Goal: Information Seeking & Learning: Learn about a topic

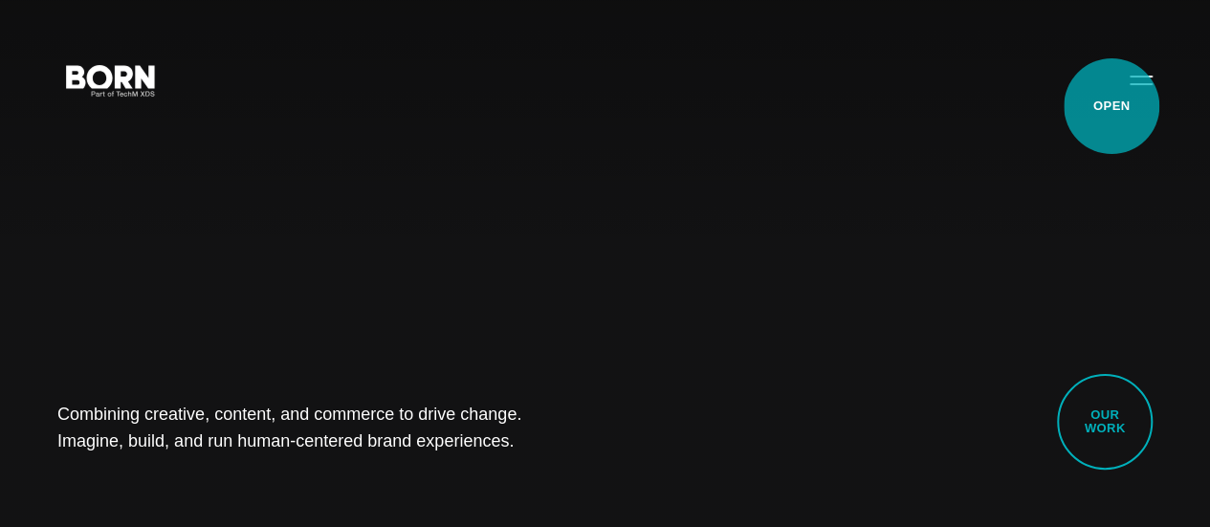
click at [1118, 99] on button "Primary Menu" at bounding box center [1141, 79] width 46 height 40
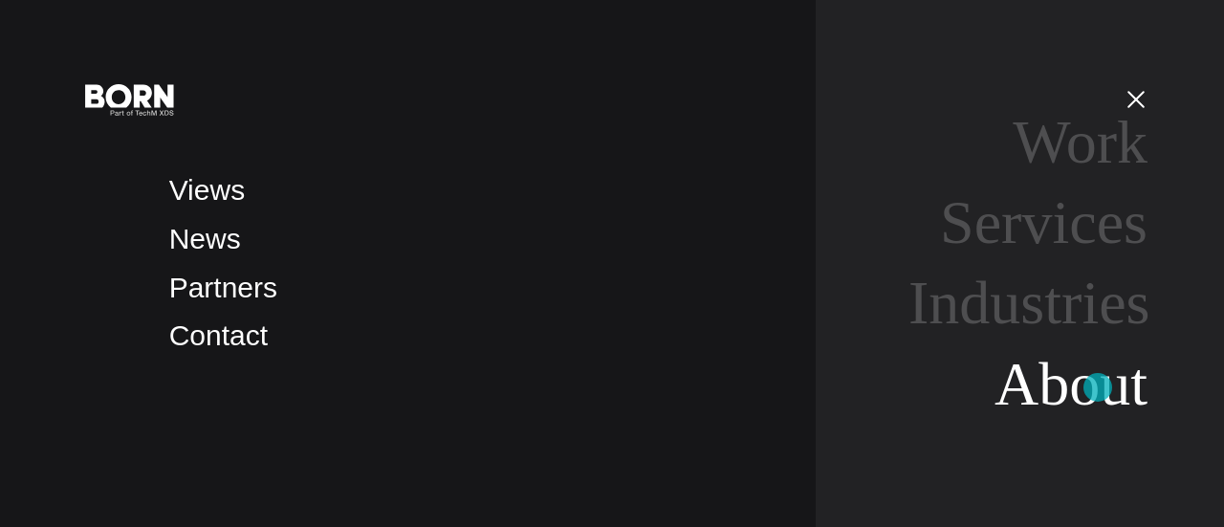
click at [1098, 387] on link "About" at bounding box center [1071, 384] width 153 height 68
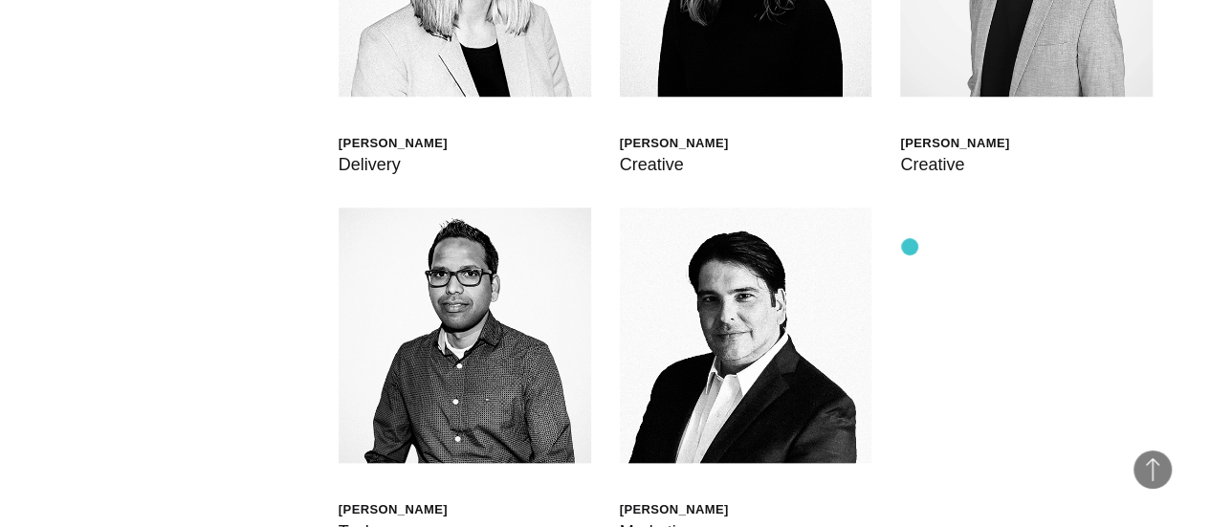
scroll to position [4400, 0]
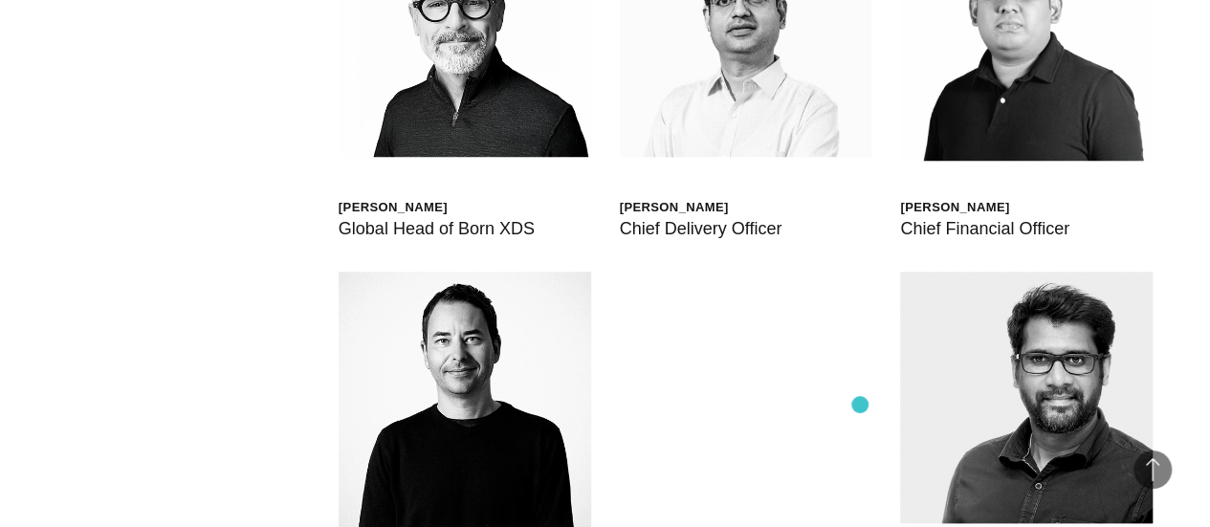
scroll to position [4113, 0]
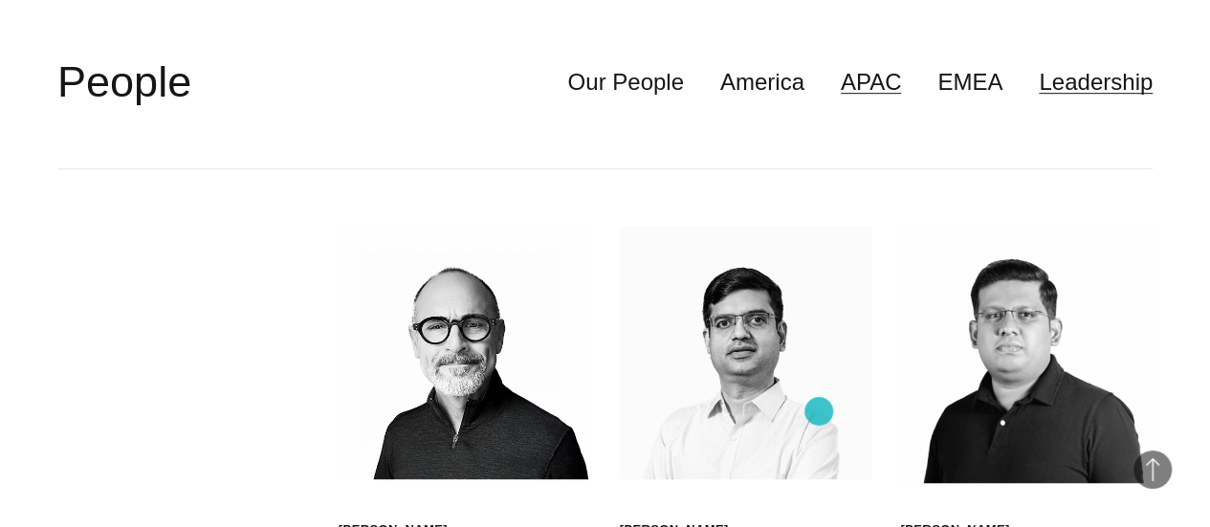
click at [841, 100] on link "APAC" at bounding box center [871, 82] width 61 height 36
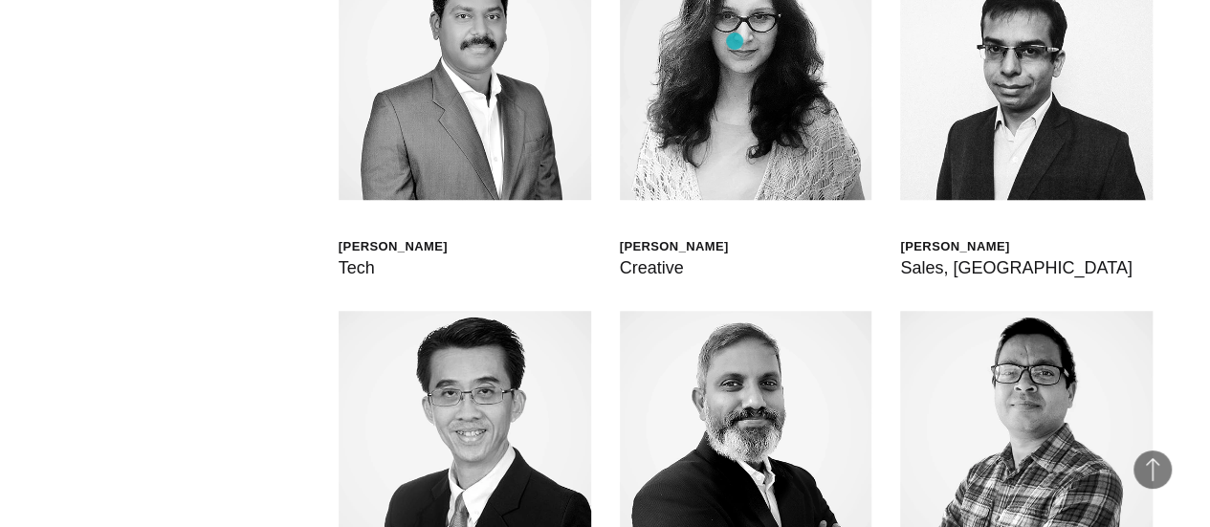
scroll to position [4592, 0]
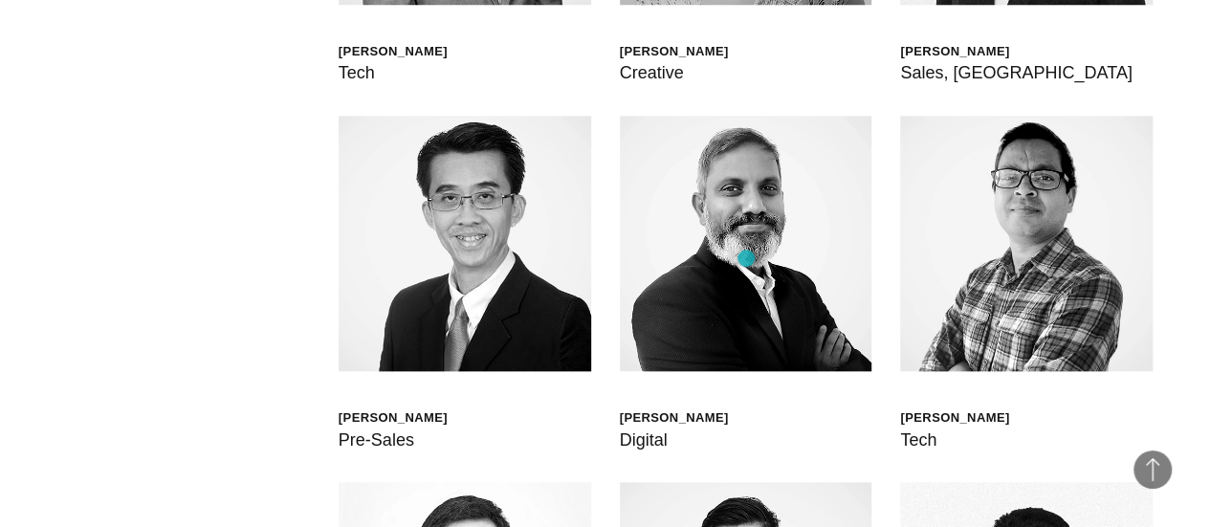
click at [664, 59] on div "[PERSON_NAME]" at bounding box center [674, 51] width 109 height 16
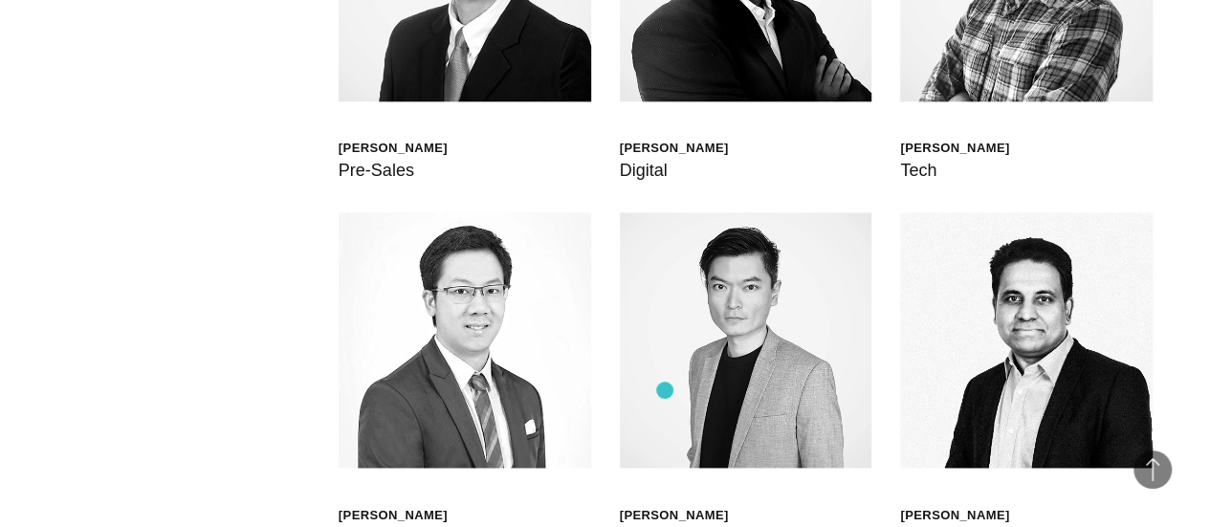
scroll to position [4879, 0]
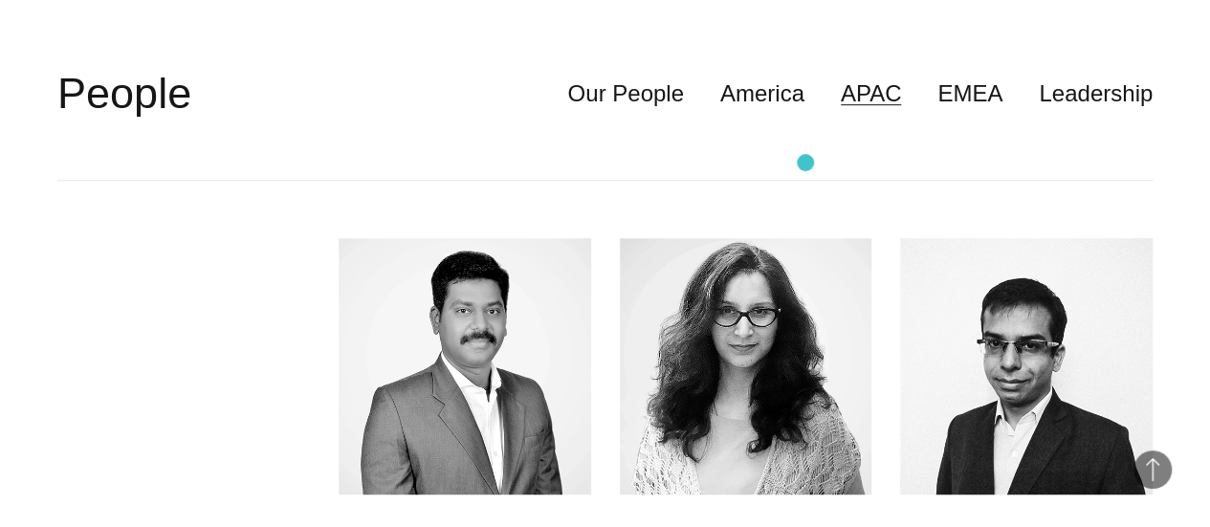
scroll to position [4209, 0]
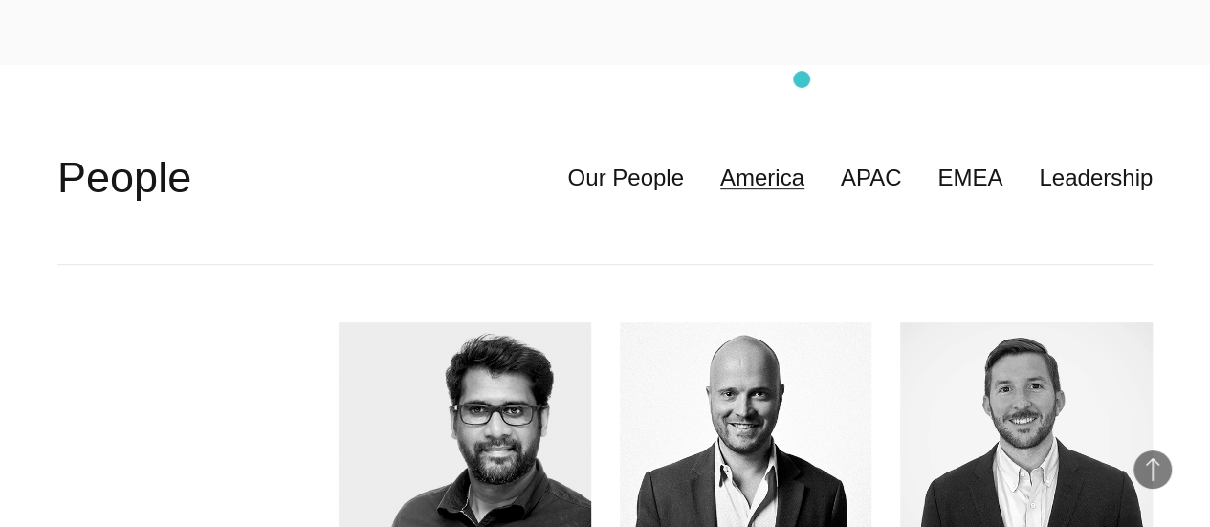
scroll to position [4305, 0]
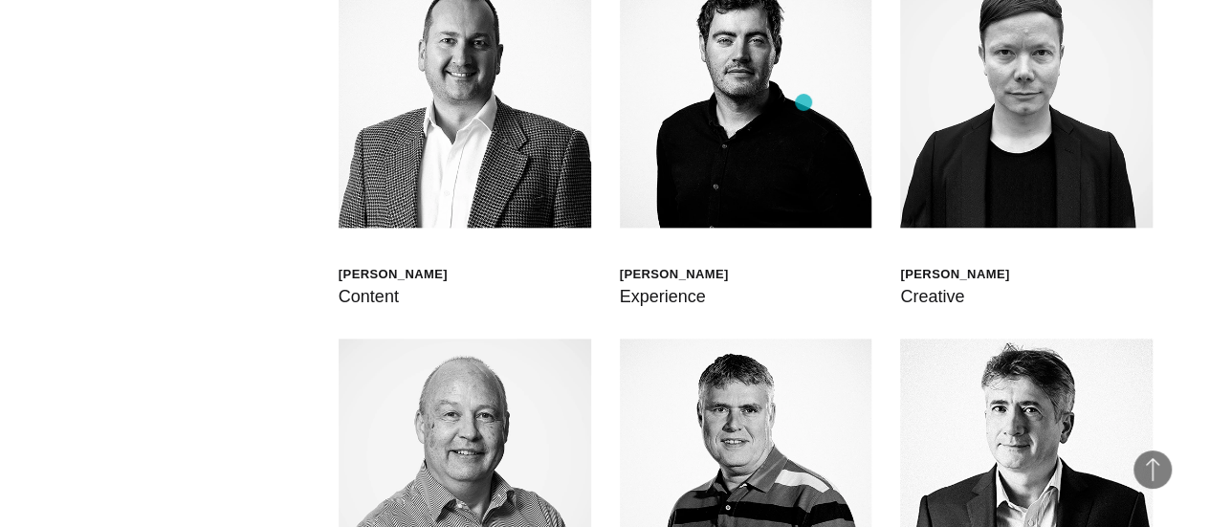
scroll to position [4496, 0]
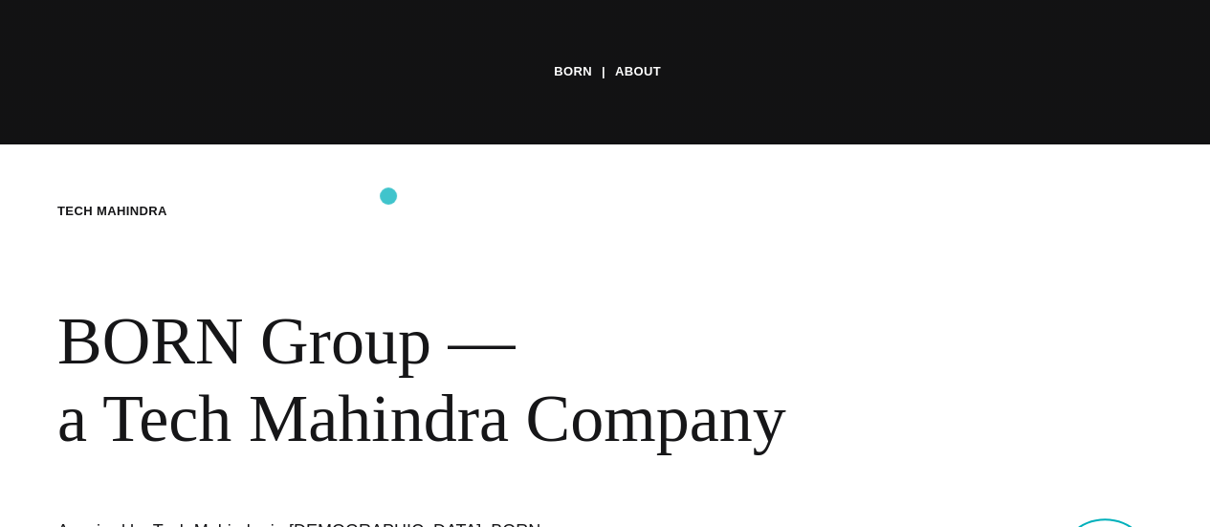
scroll to position [0, 0]
